Goal: Use online tool/utility: Utilize a website feature to perform a specific function

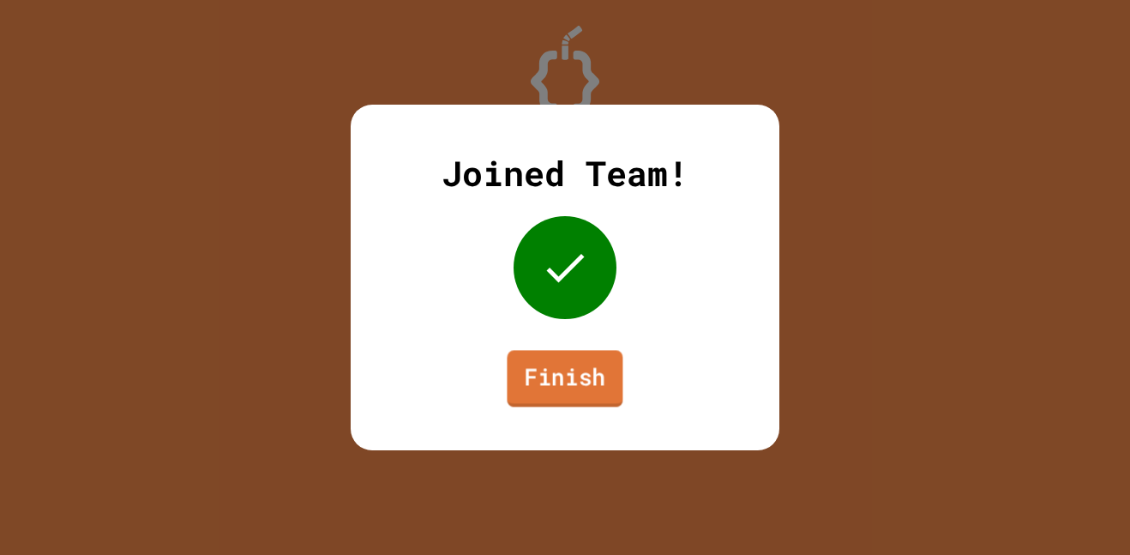
click at [535, 381] on link "Finish" at bounding box center [565, 378] width 116 height 57
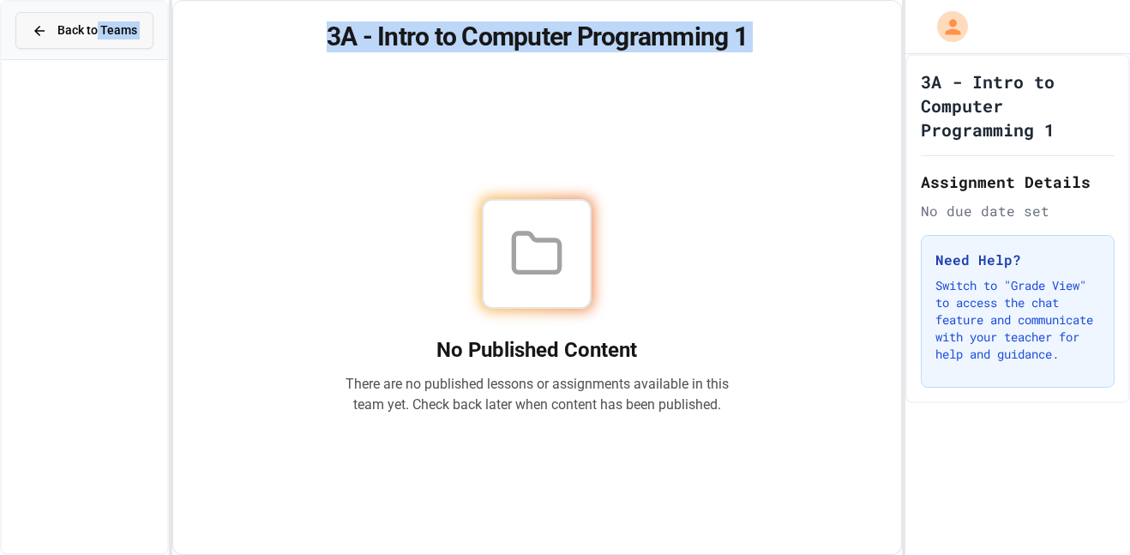
drag, startPoint x: 523, startPoint y: 252, endPoint x: 94, endPoint y: 39, distance: 478.9
click at [94, 39] on div "Back to Teams 3A - Intro to Computer Programming 1 No Published Content There a…" at bounding box center [565, 277] width 1130 height 555
click at [56, 29] on div "Back to Teams" at bounding box center [84, 30] width 105 height 18
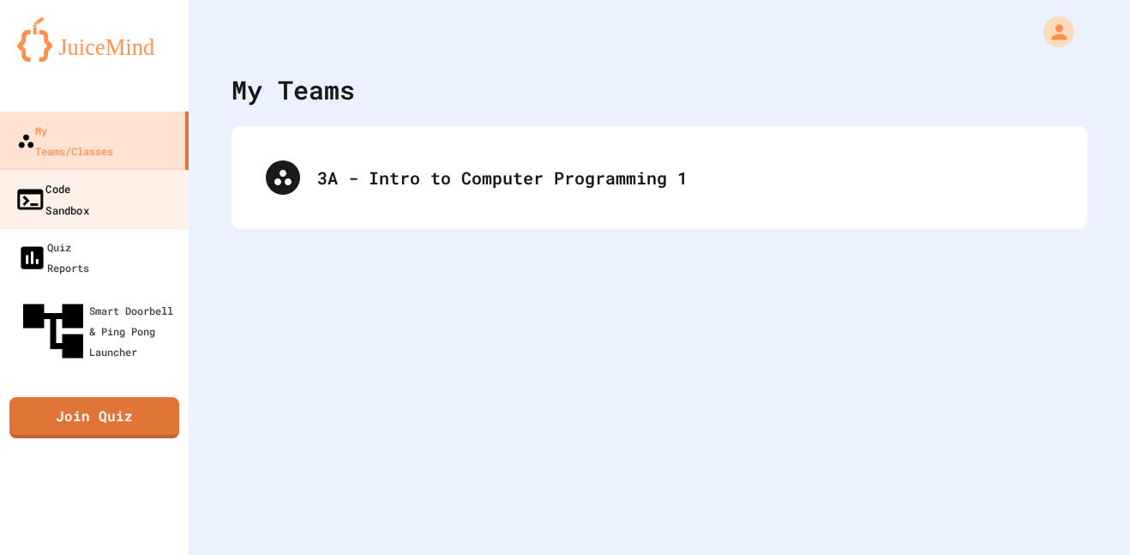
click at [124, 172] on link "Code Sandbox" at bounding box center [94, 199] width 195 height 60
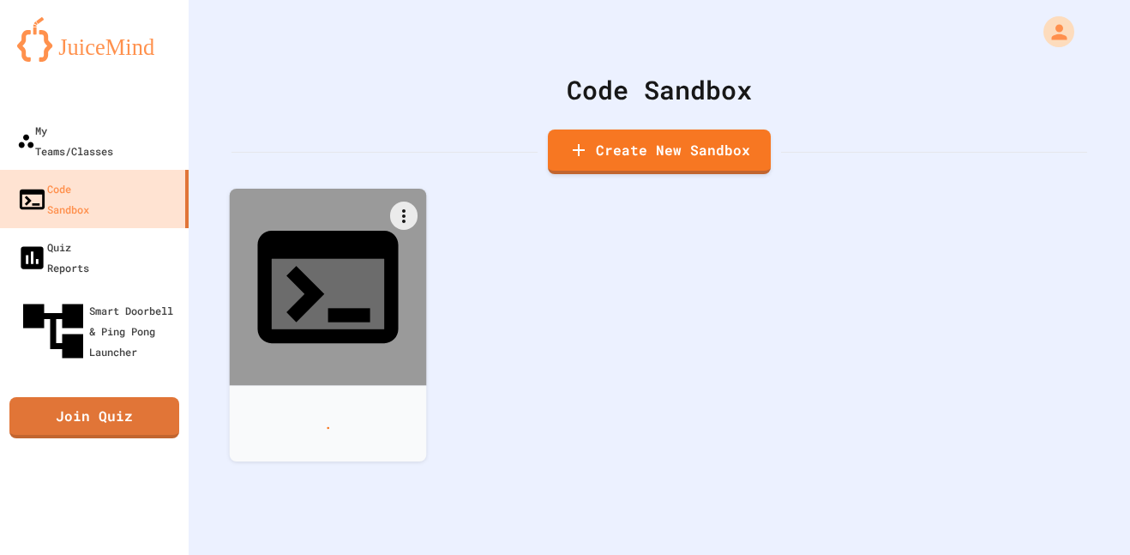
click at [291, 385] on div "." at bounding box center [328, 423] width 197 height 76
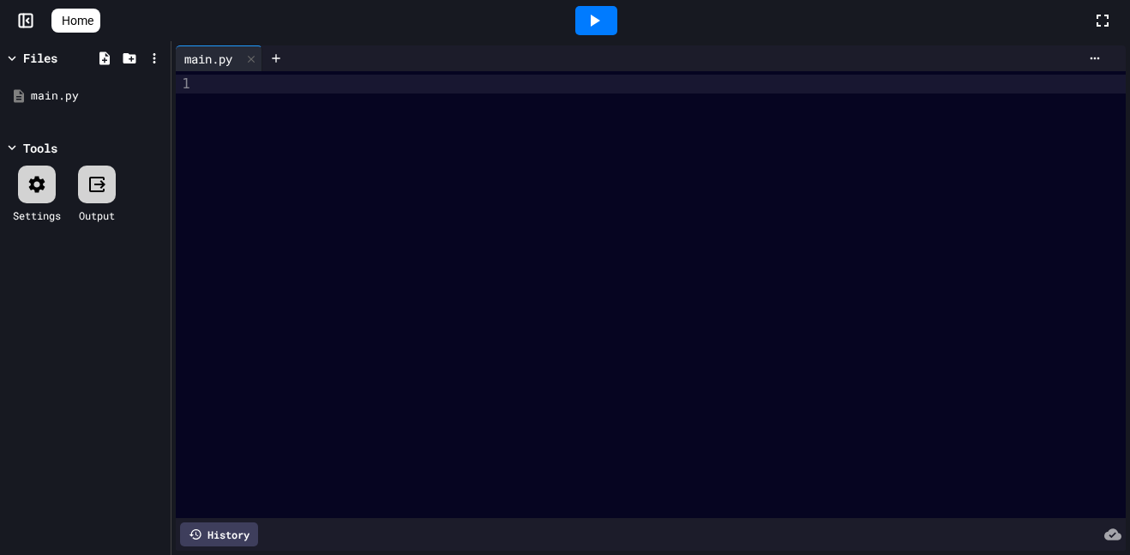
click at [236, 63] on div "main.py" at bounding box center [208, 59] width 65 height 18
click at [285, 57] on div at bounding box center [275, 58] width 27 height 26
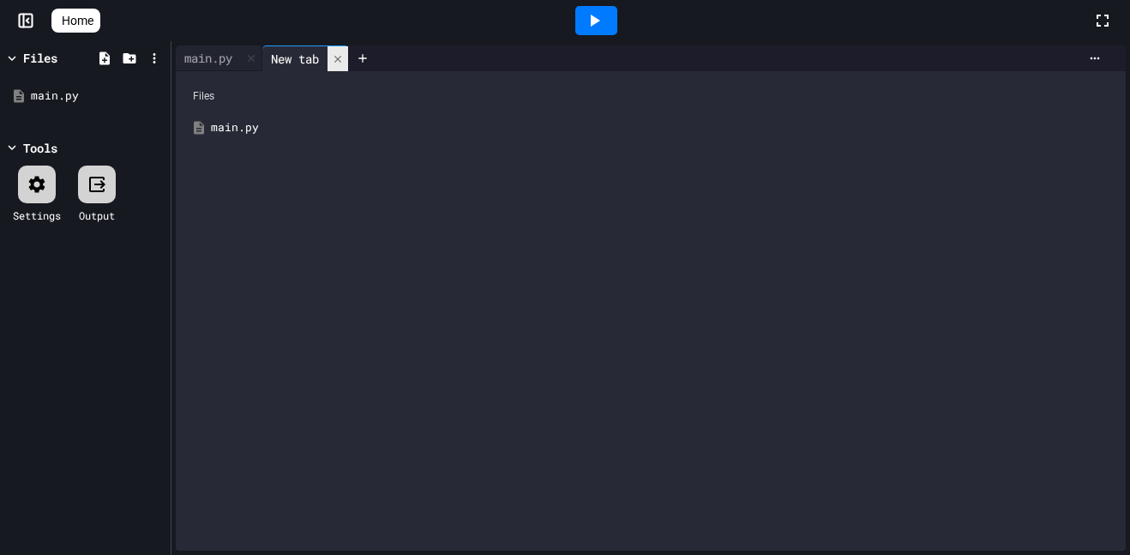
click at [344, 64] on icon at bounding box center [338, 59] width 12 height 12
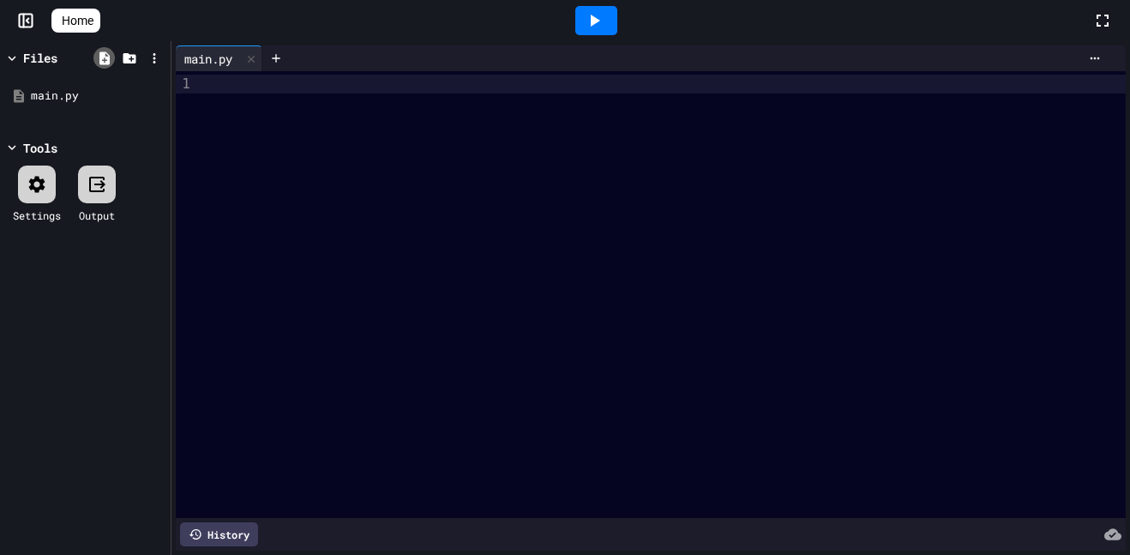
click at [100, 53] on icon at bounding box center [104, 57] width 10 height 13
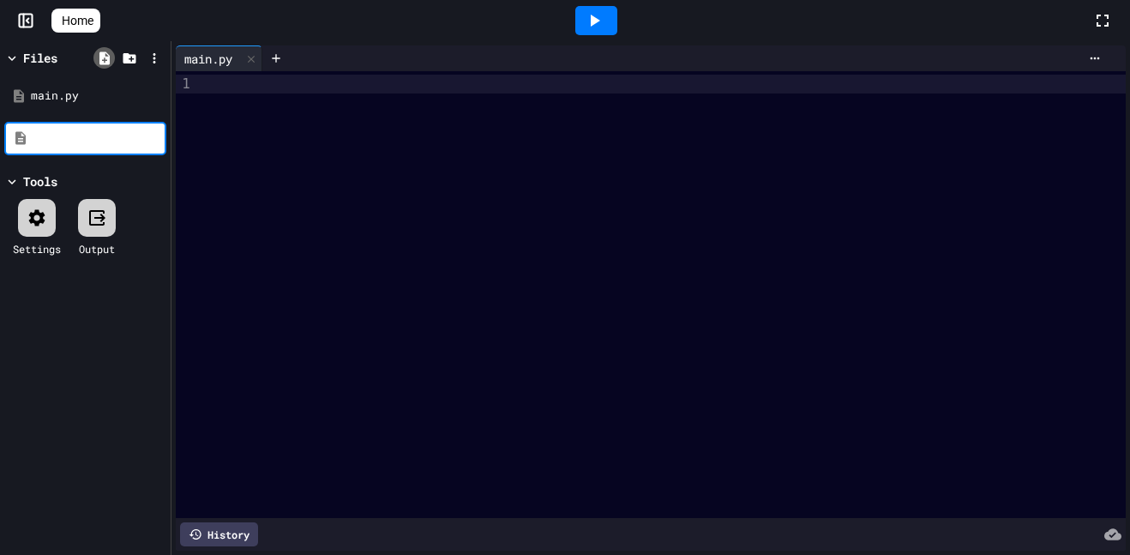
click at [100, 53] on icon at bounding box center [104, 57] width 10 height 13
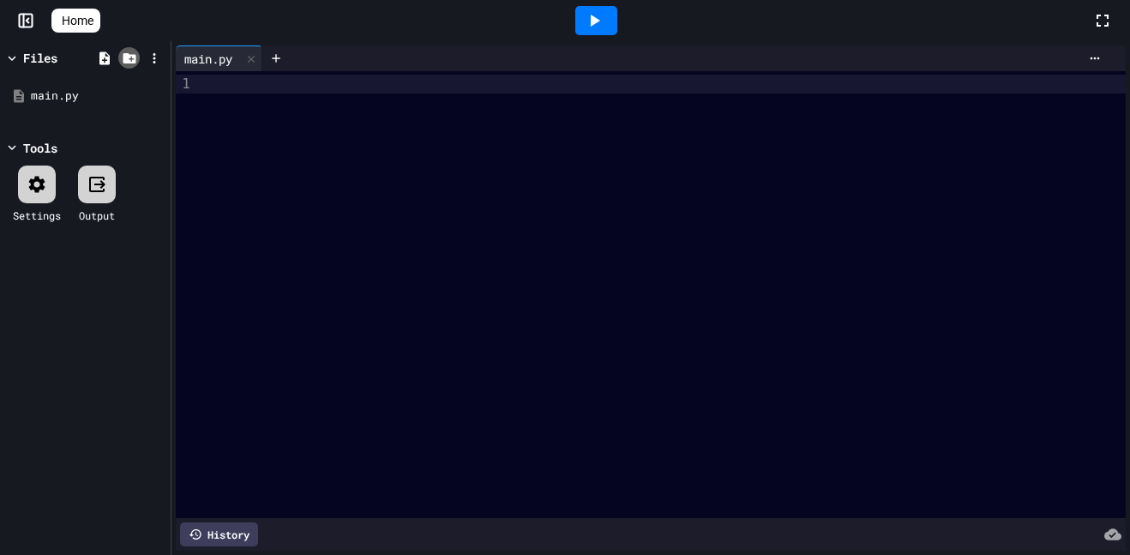
click at [132, 56] on icon at bounding box center [129, 58] width 13 height 10
click at [103, 57] on icon at bounding box center [104, 57] width 10 height 13
click at [127, 63] on icon at bounding box center [129, 58] width 15 height 15
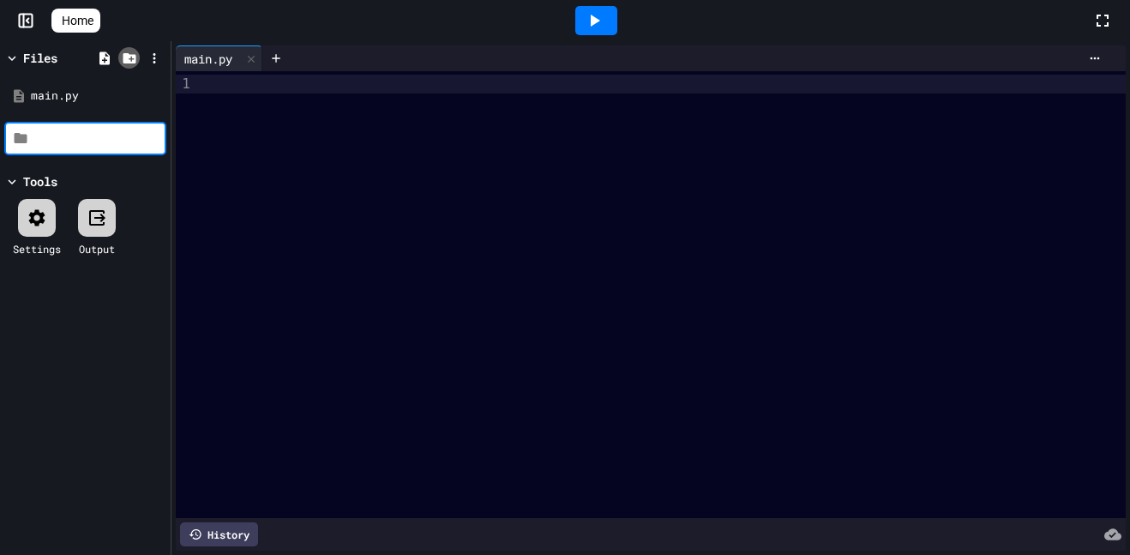
type input "*"
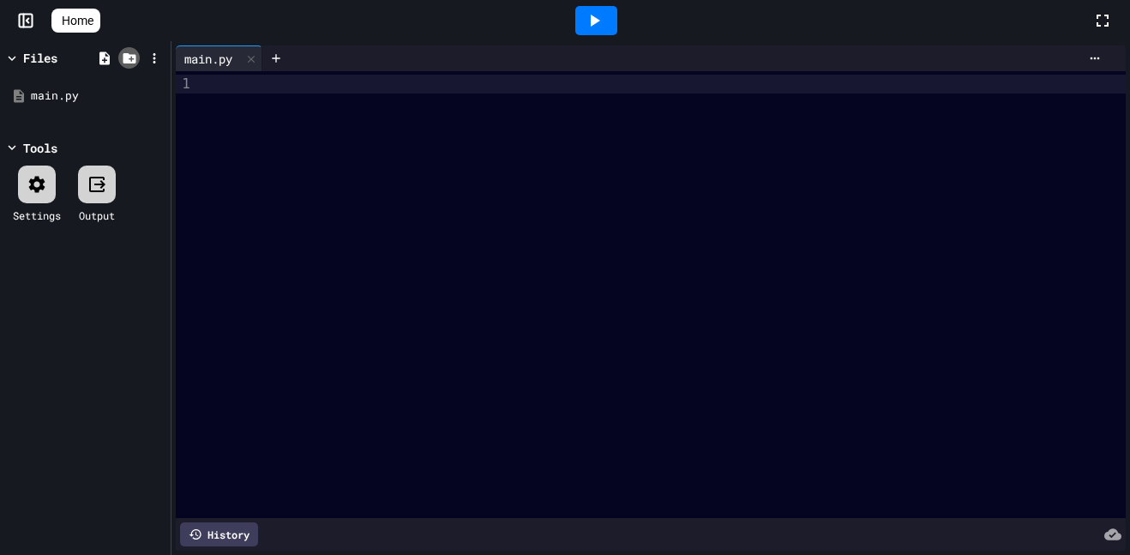
click at [129, 59] on icon at bounding box center [129, 58] width 13 height 10
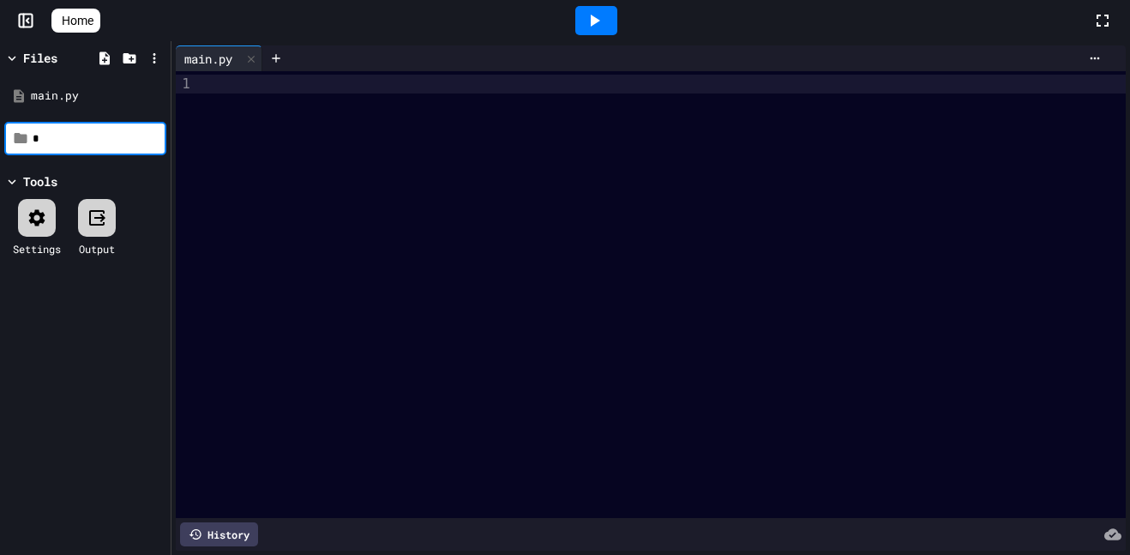
type input "*"
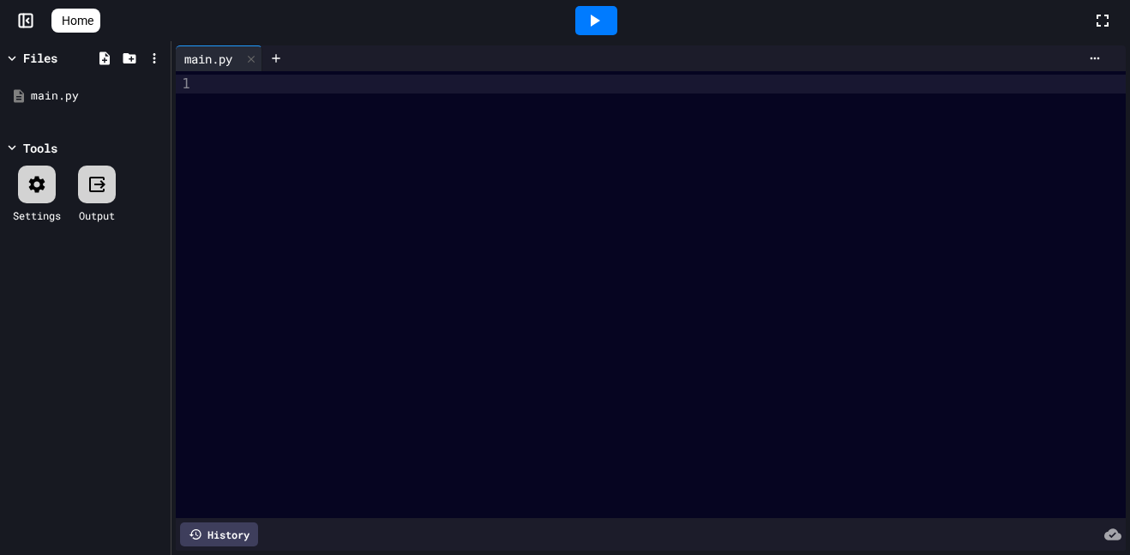
click at [25, 58] on div "Files" at bounding box center [40, 58] width 34 height 18
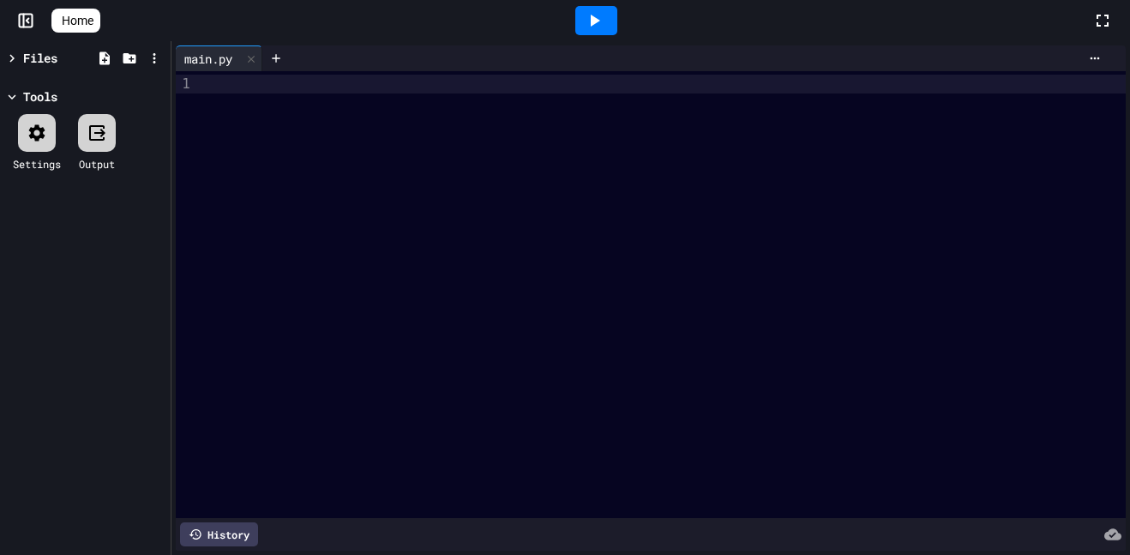
click at [26, 59] on div "Files" at bounding box center [40, 58] width 34 height 18
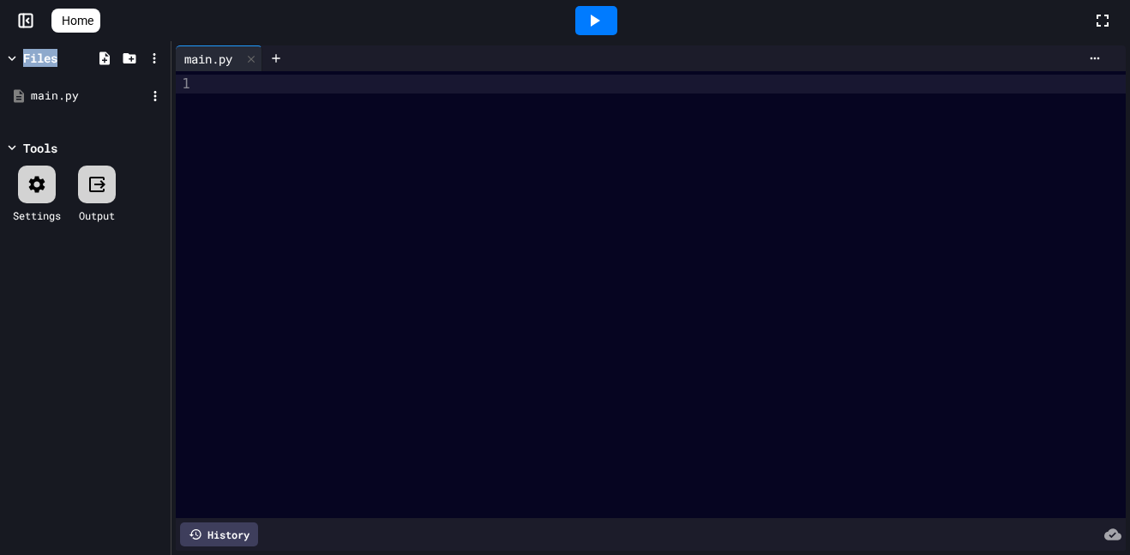
click at [77, 85] on div "main.py" at bounding box center [85, 96] width 162 height 31
click at [39, 52] on div "Files" at bounding box center [40, 58] width 34 height 18
